Goal: Task Accomplishment & Management: Manage account settings

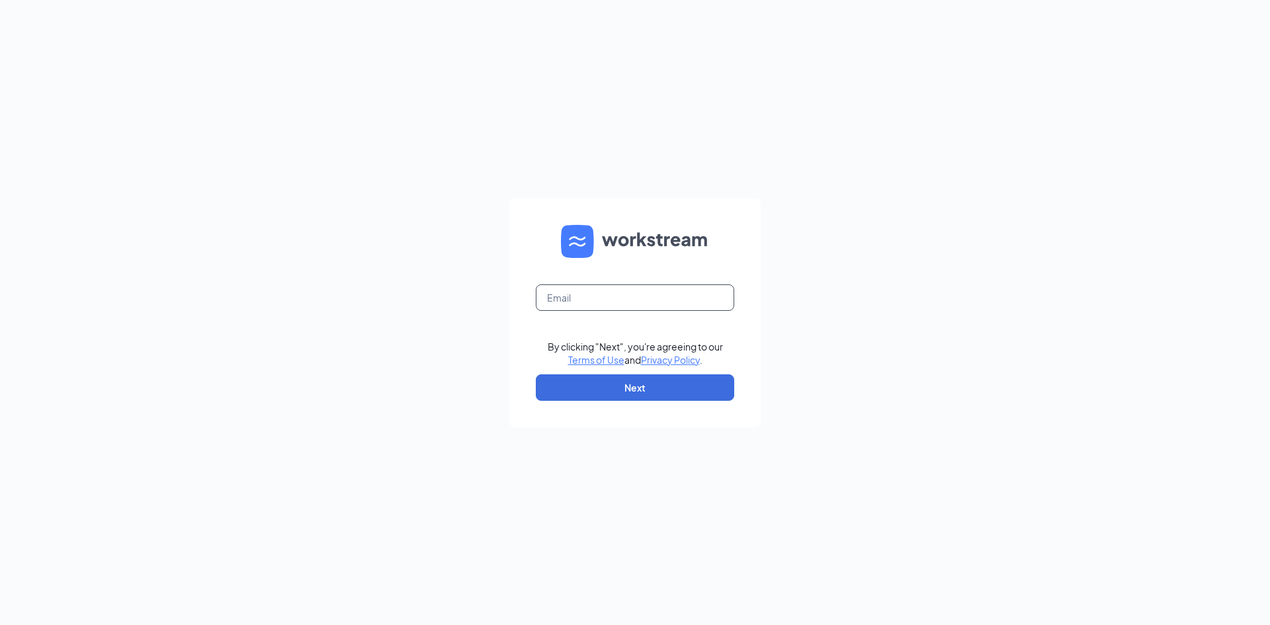
click at [678, 309] on input "text" at bounding box center [635, 297] width 198 height 26
click at [731, 300] on input "text" at bounding box center [635, 297] width 198 height 26
type input "00617@chick-fil-a.com"
click at [704, 388] on button "Next" at bounding box center [635, 387] width 198 height 26
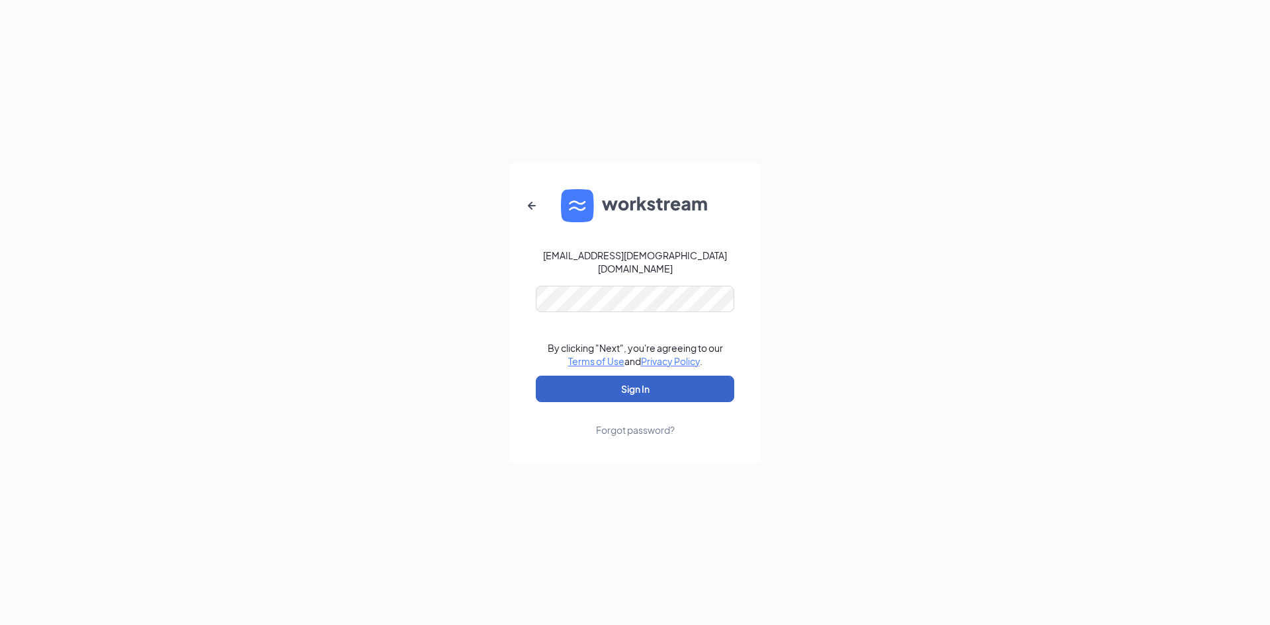
click at [712, 386] on button "Sign In" at bounding box center [635, 389] width 198 height 26
click at [221, 358] on div "00617@chick-fil-a.com Credential mismatches. By clicking "Next", you're agreein…" at bounding box center [635, 312] width 1270 height 625
click at [569, 376] on button "Sign In" at bounding box center [635, 389] width 198 height 26
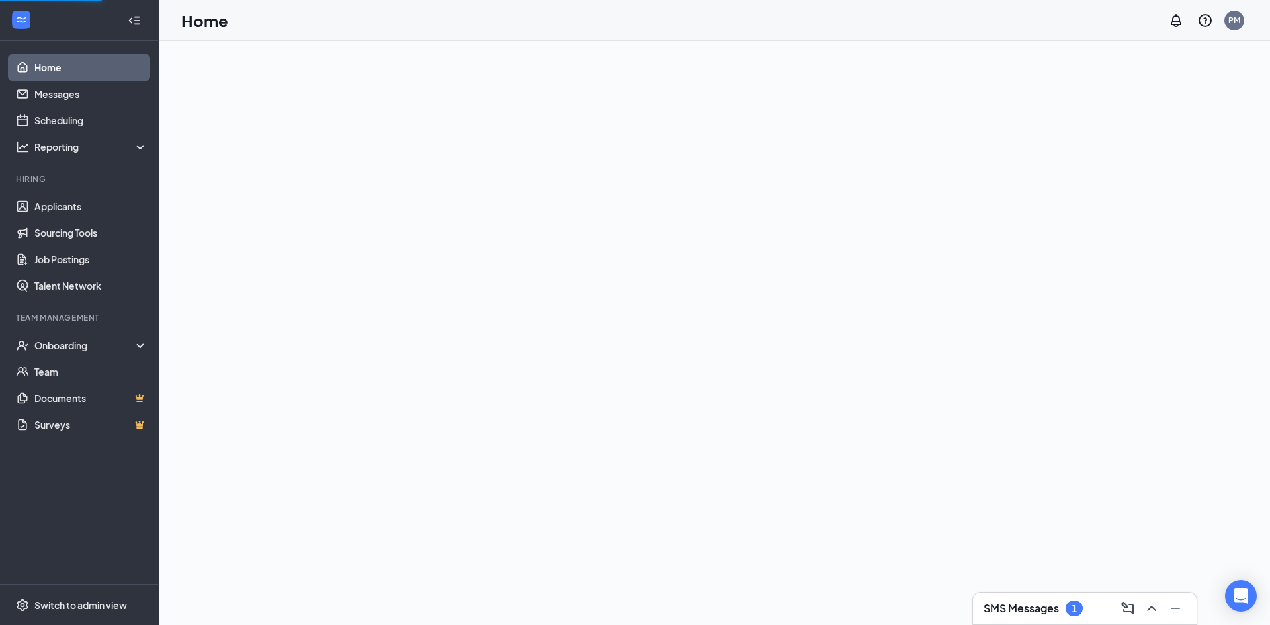
click at [1075, 610] on div "1" at bounding box center [1073, 608] width 5 height 11
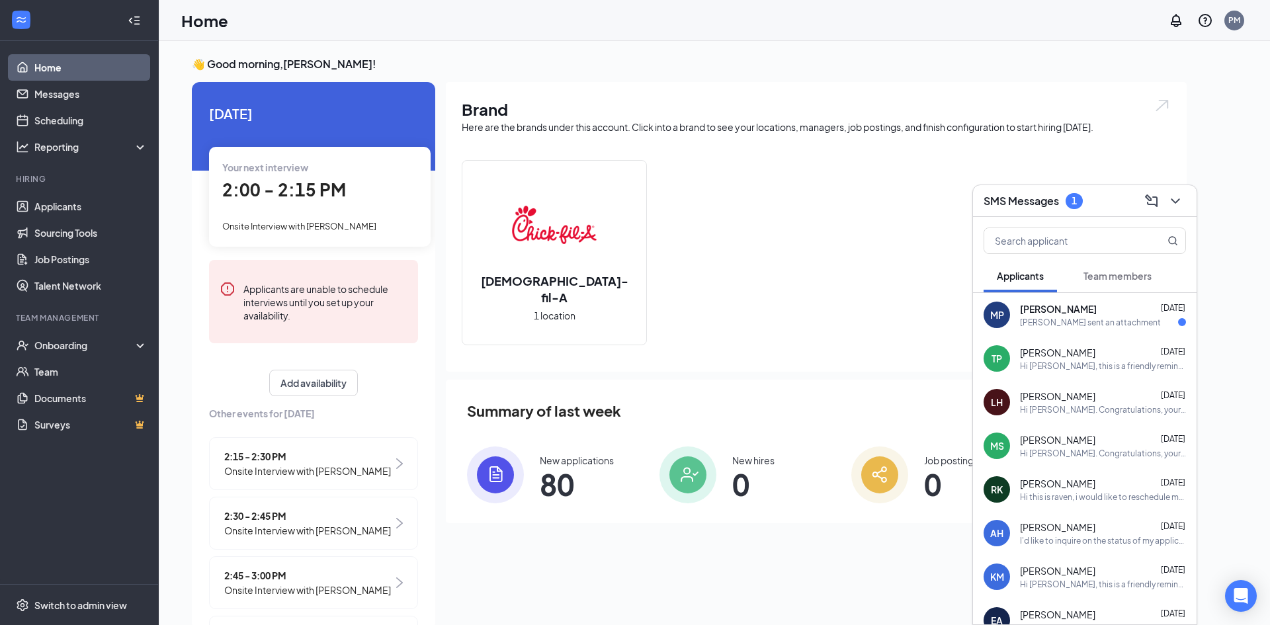
click at [1071, 333] on div "MP [PERSON_NAME] [DATE] [PERSON_NAME] sent an attachment" at bounding box center [1085, 315] width 224 height 44
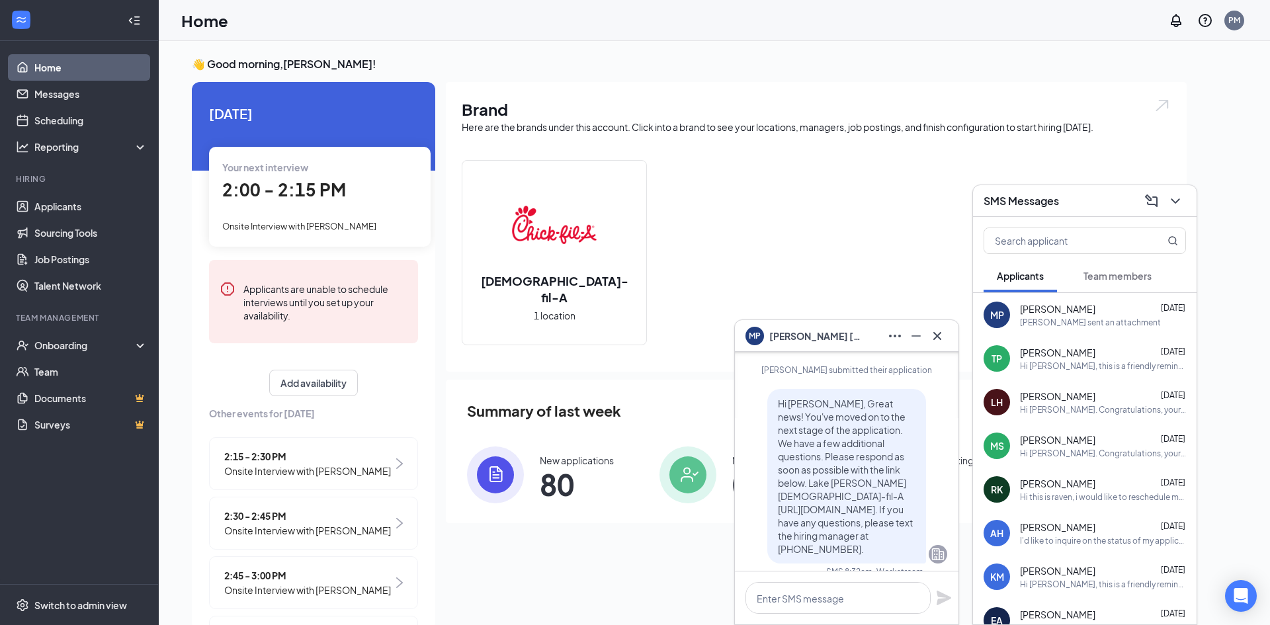
scroll to position [-455, 0]
click at [1046, 608] on span "[PERSON_NAME]" at bounding box center [1057, 614] width 75 height 13
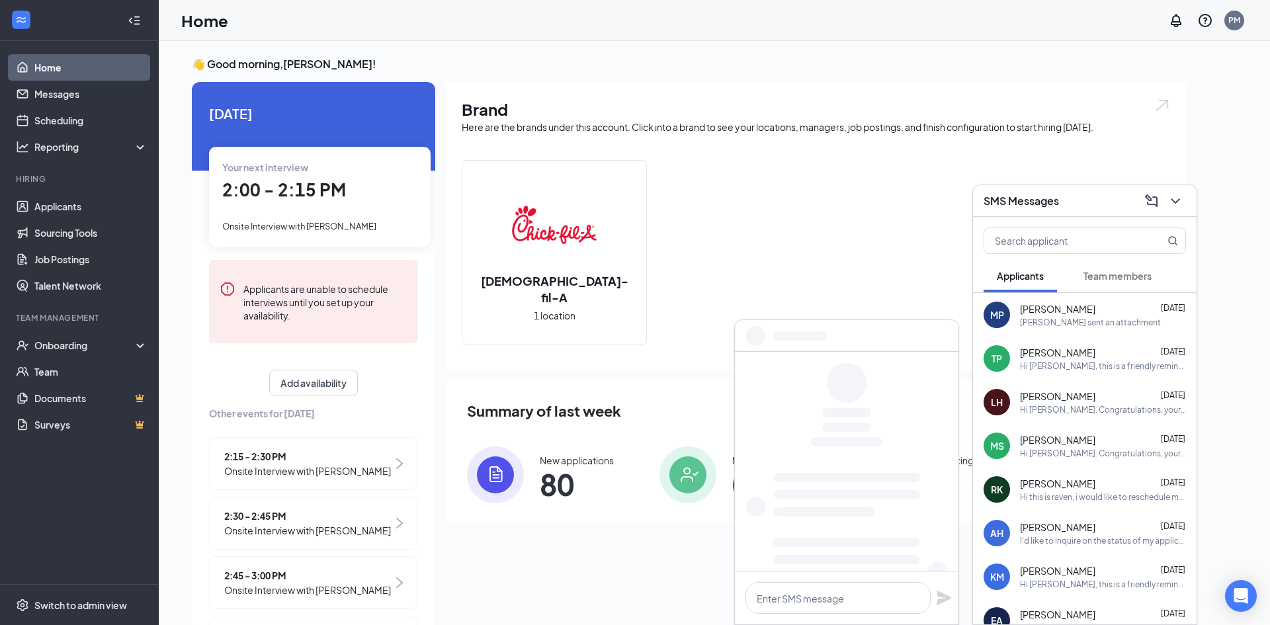
scroll to position [0, 0]
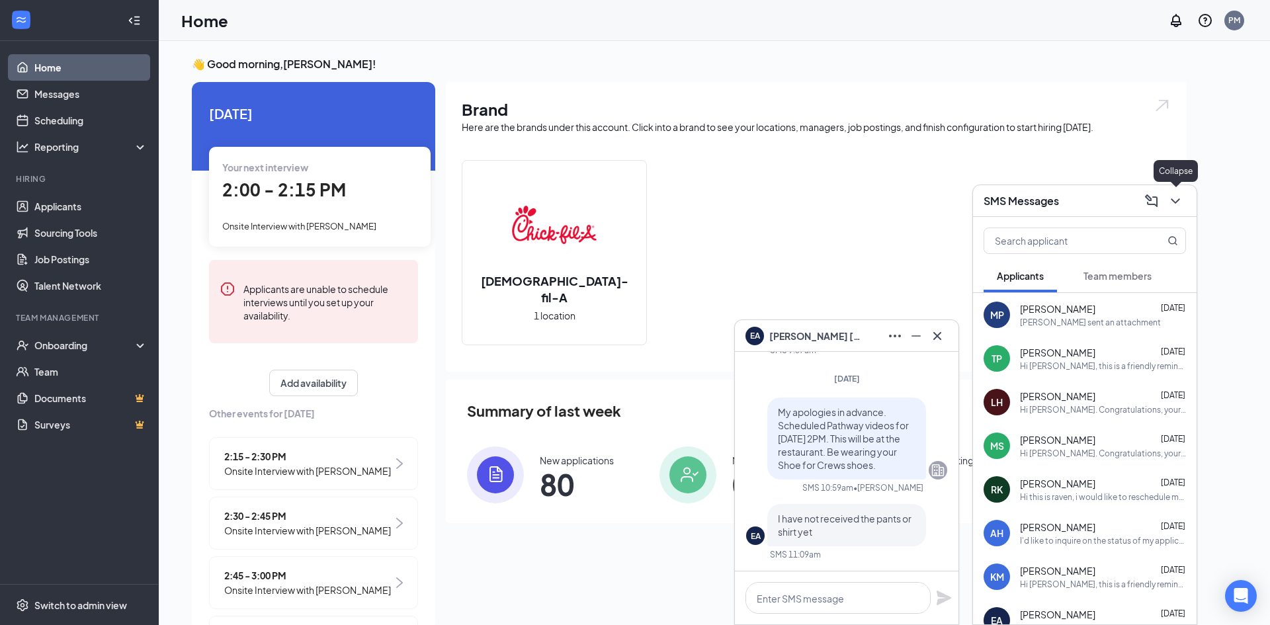
click at [1174, 198] on icon "ChevronDown" at bounding box center [1175, 201] width 16 height 16
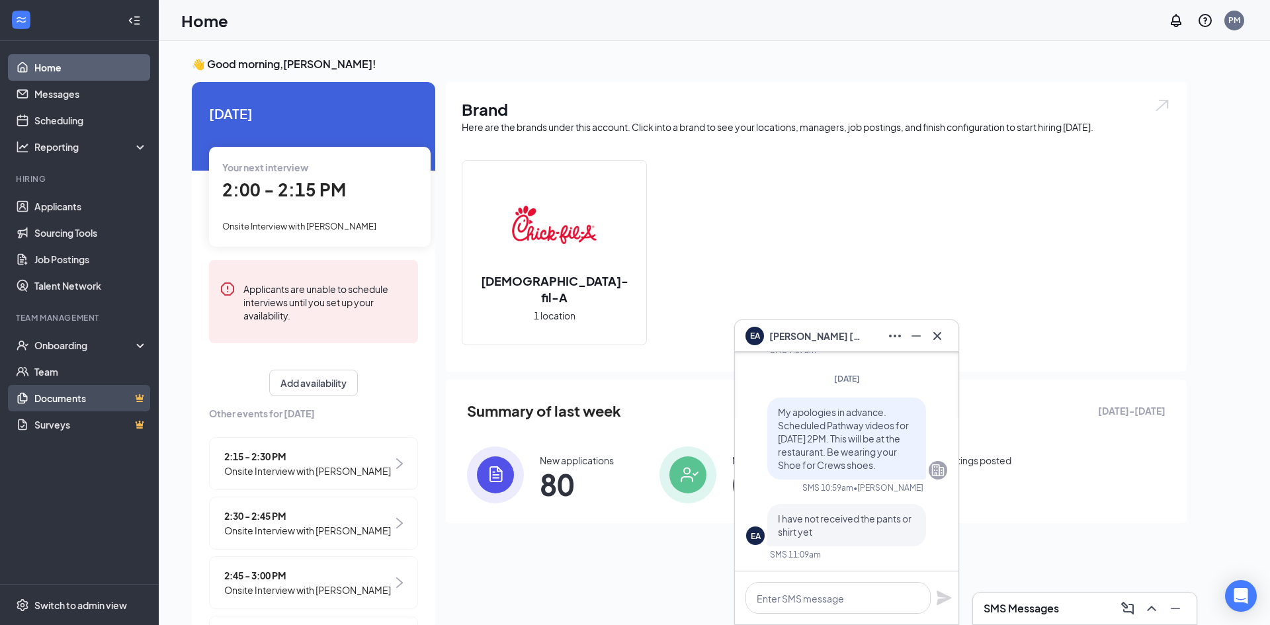
click at [75, 396] on link "Documents" at bounding box center [90, 398] width 113 height 26
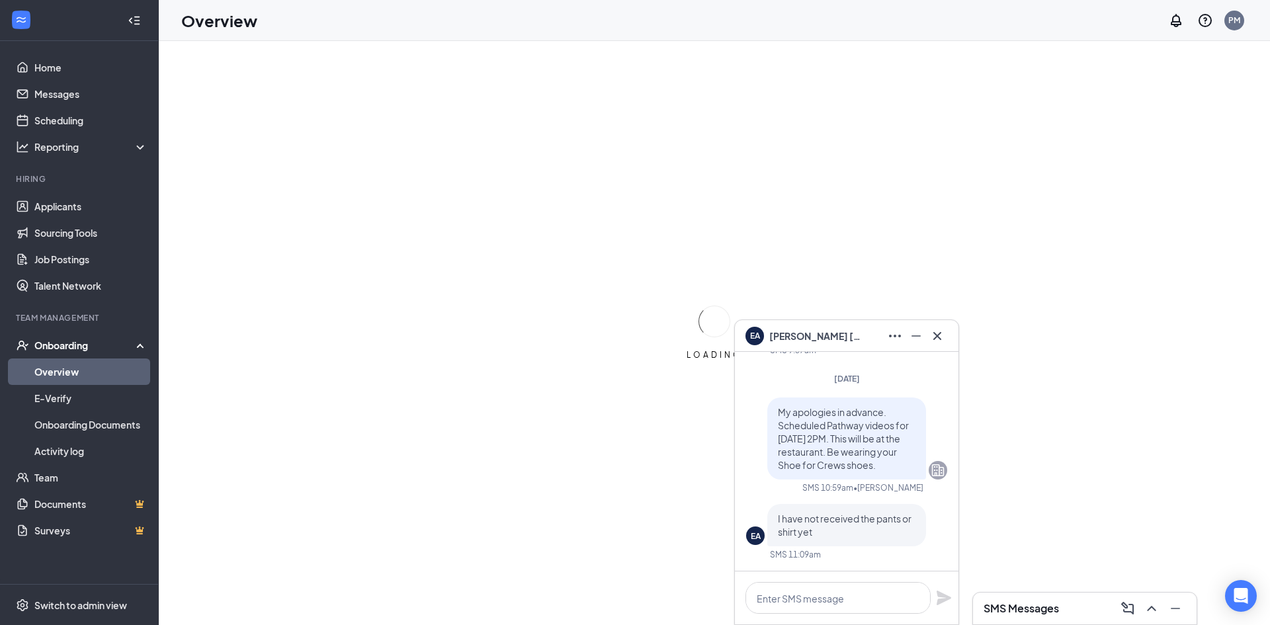
click at [839, 341] on div "EA erika Aparicio" at bounding box center [846, 335] width 202 height 21
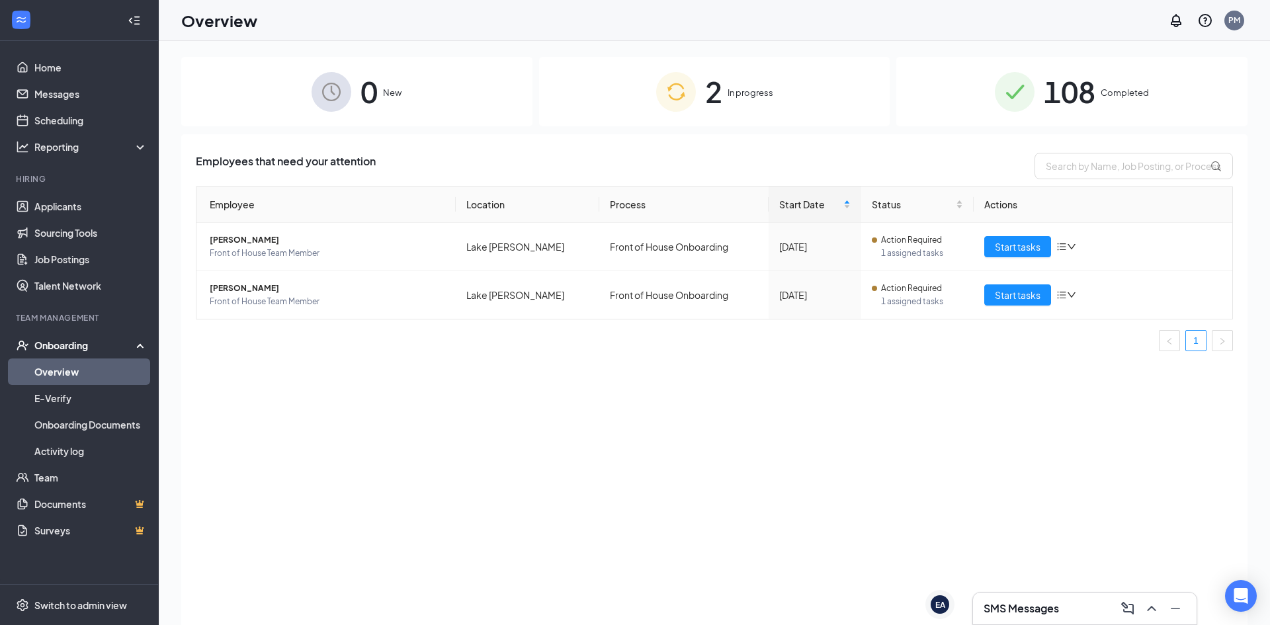
click at [741, 79] on div "2 In progress" at bounding box center [714, 91] width 351 height 69
